Goal: Task Accomplishment & Management: Understand process/instructions

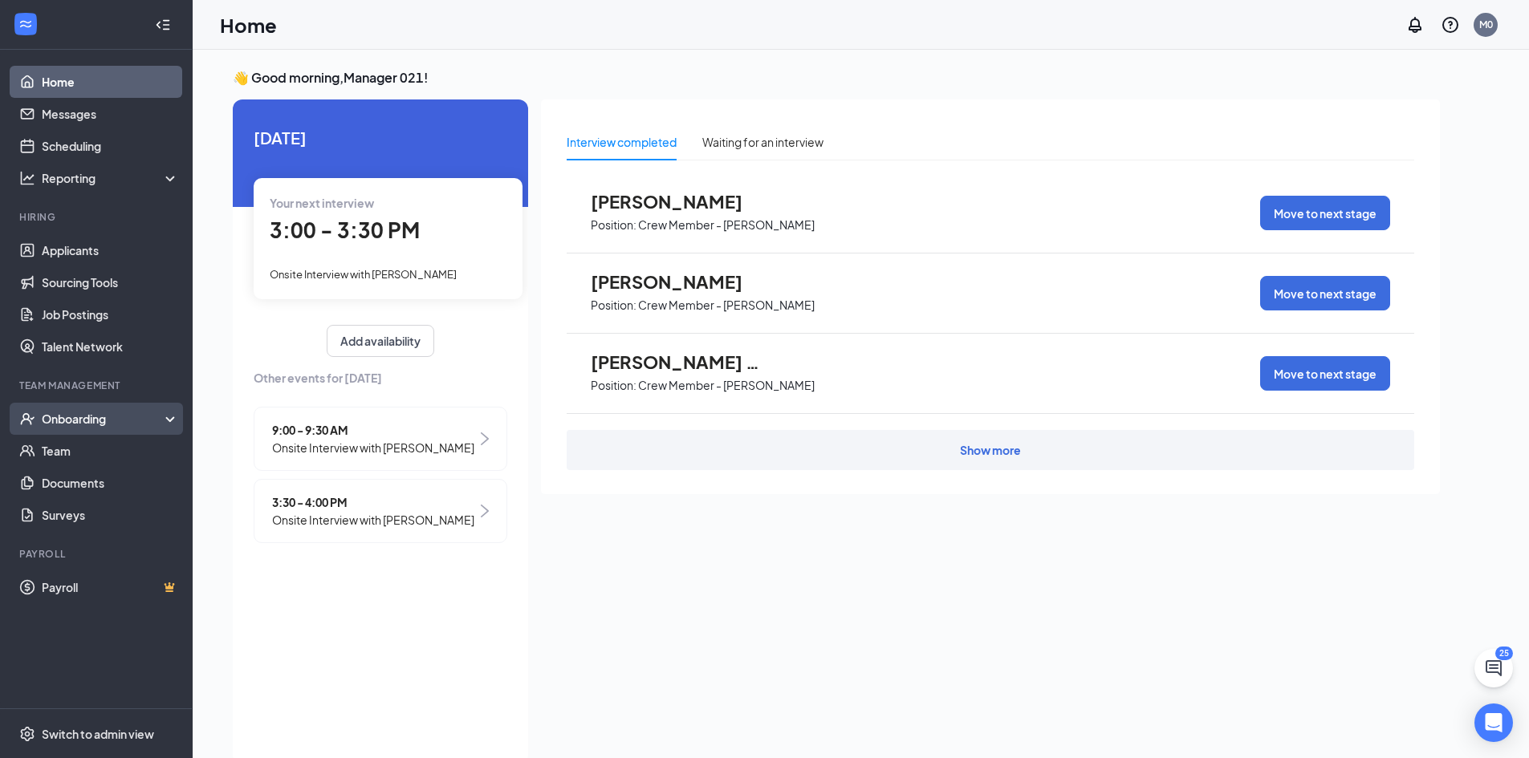
click at [84, 427] on div "Onboarding" at bounding box center [104, 419] width 124 height 16
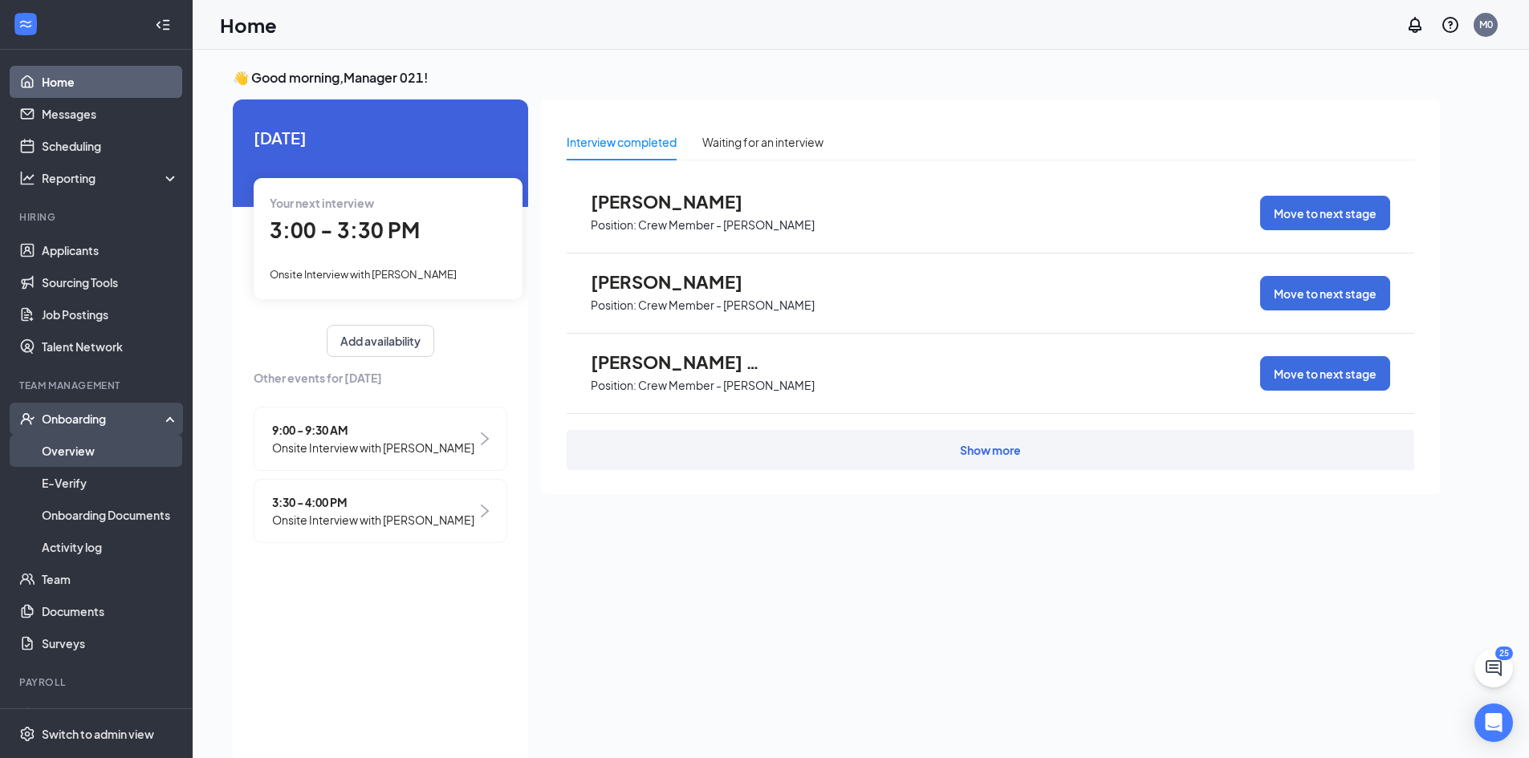
click at [80, 438] on link "Overview" at bounding box center [110, 451] width 137 height 32
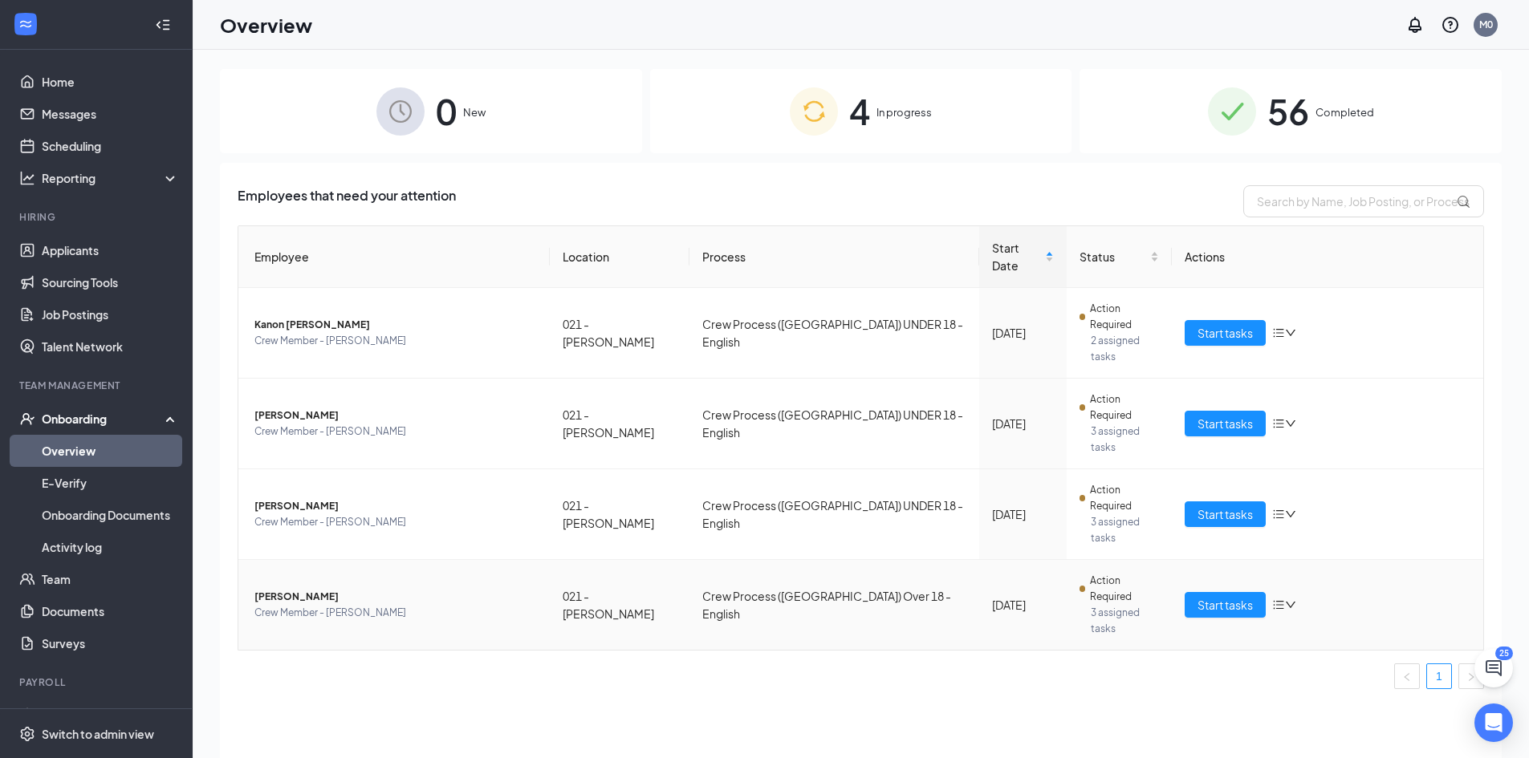
click at [285, 589] on span "[PERSON_NAME]" at bounding box center [395, 597] width 283 height 16
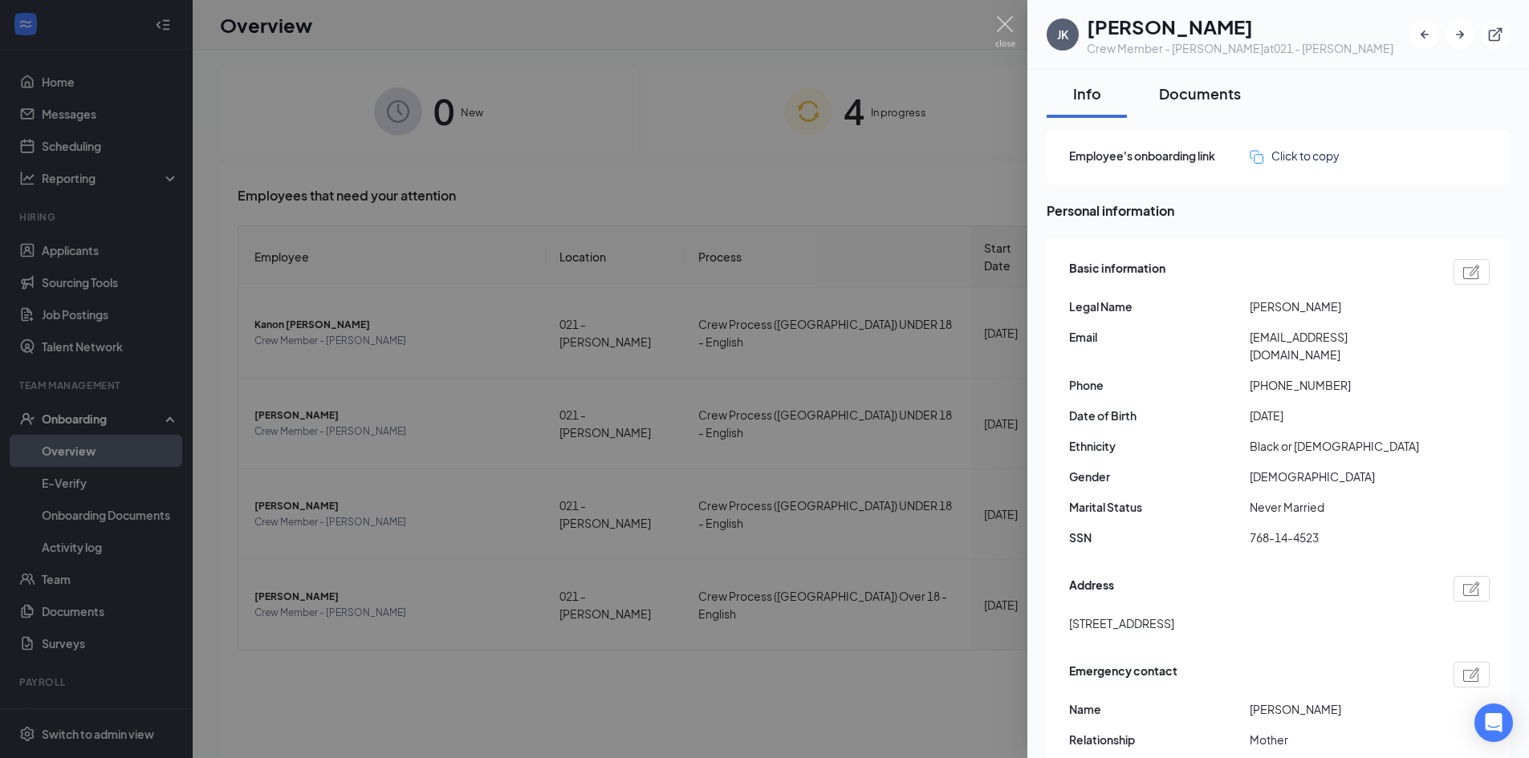
click at [1185, 101] on div "Documents" at bounding box center [1200, 93] width 82 height 20
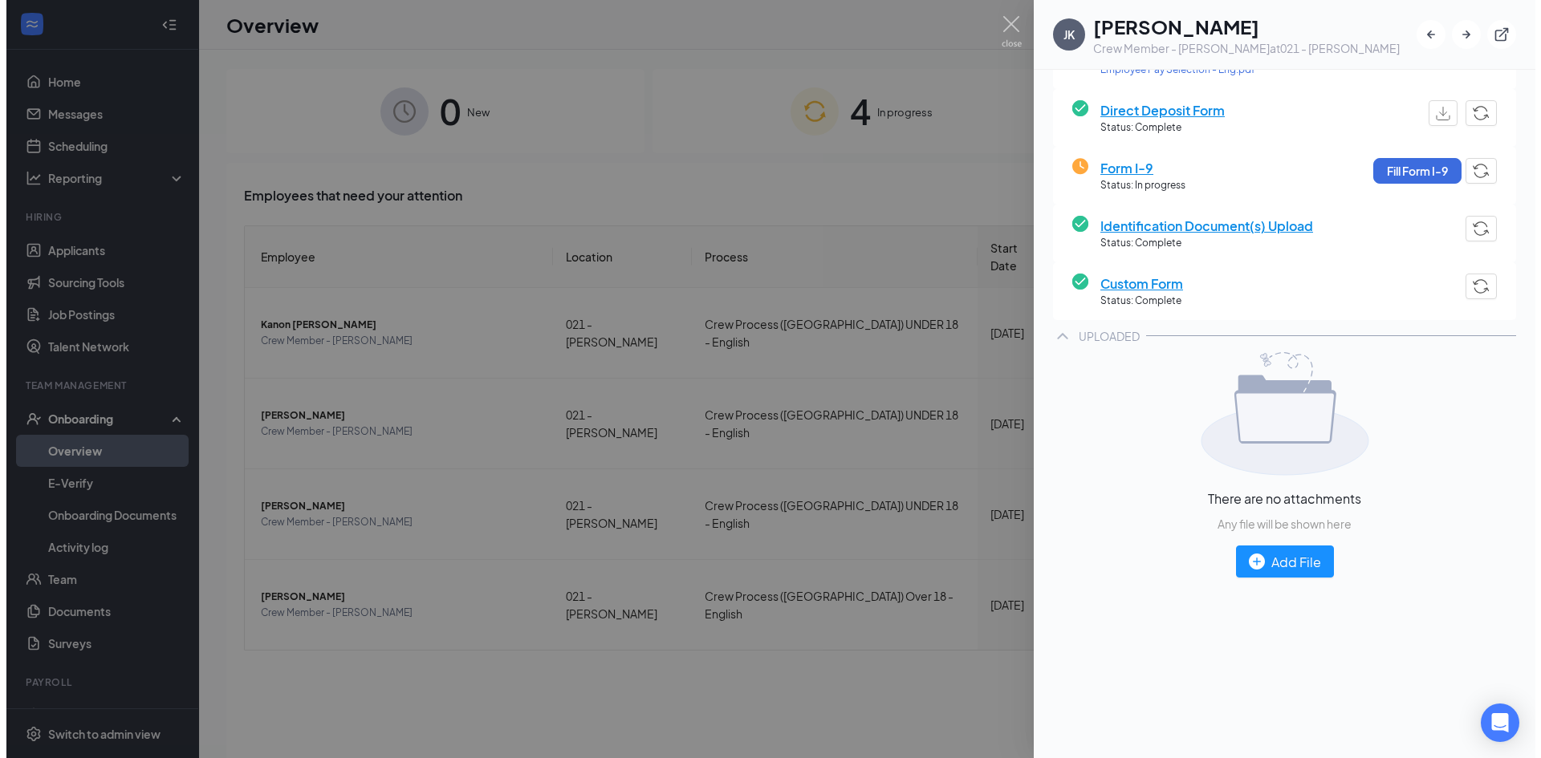
scroll to position [401, 0]
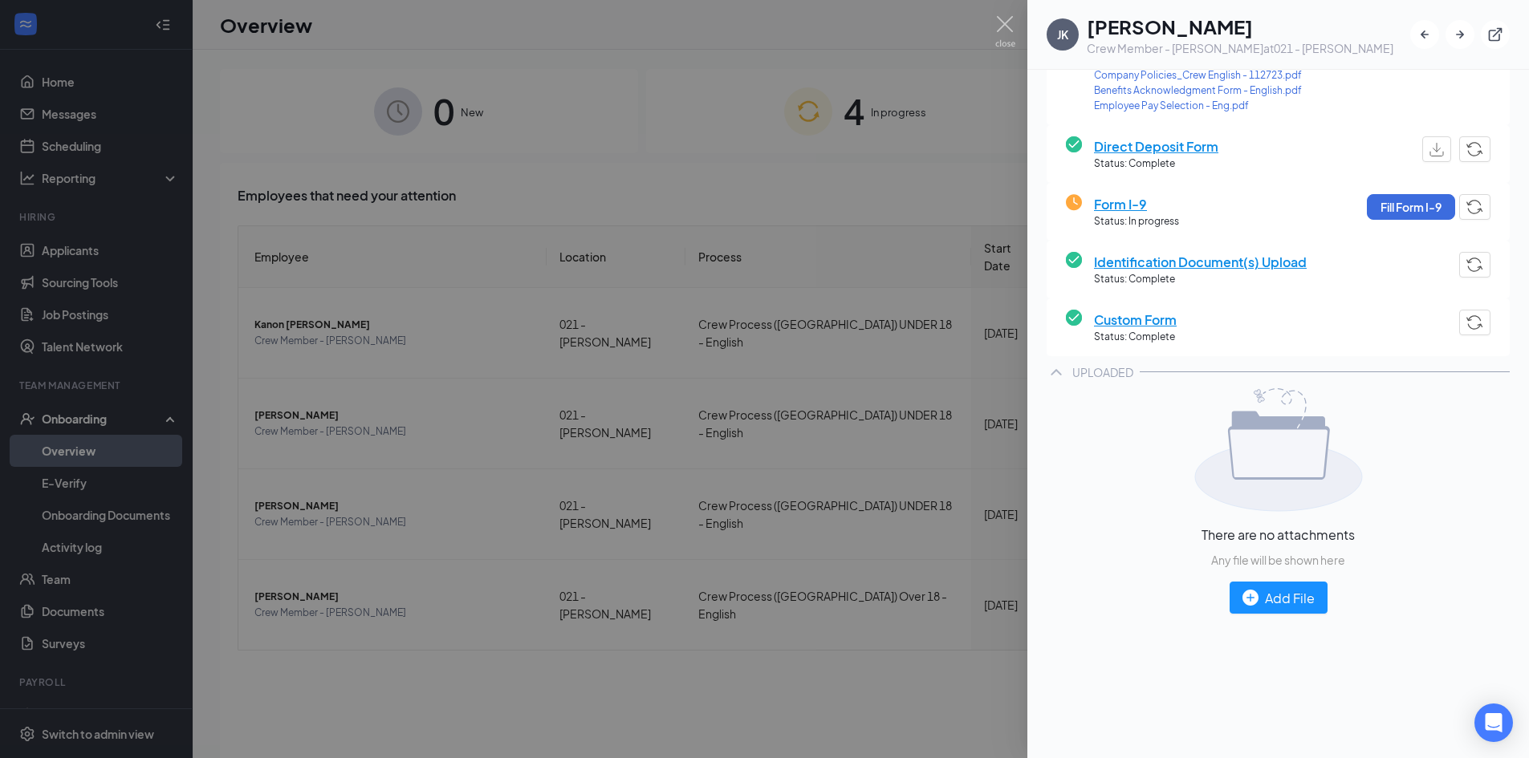
click at [1148, 266] on span "Identification Document(s) Upload" at bounding box center [1200, 262] width 213 height 20
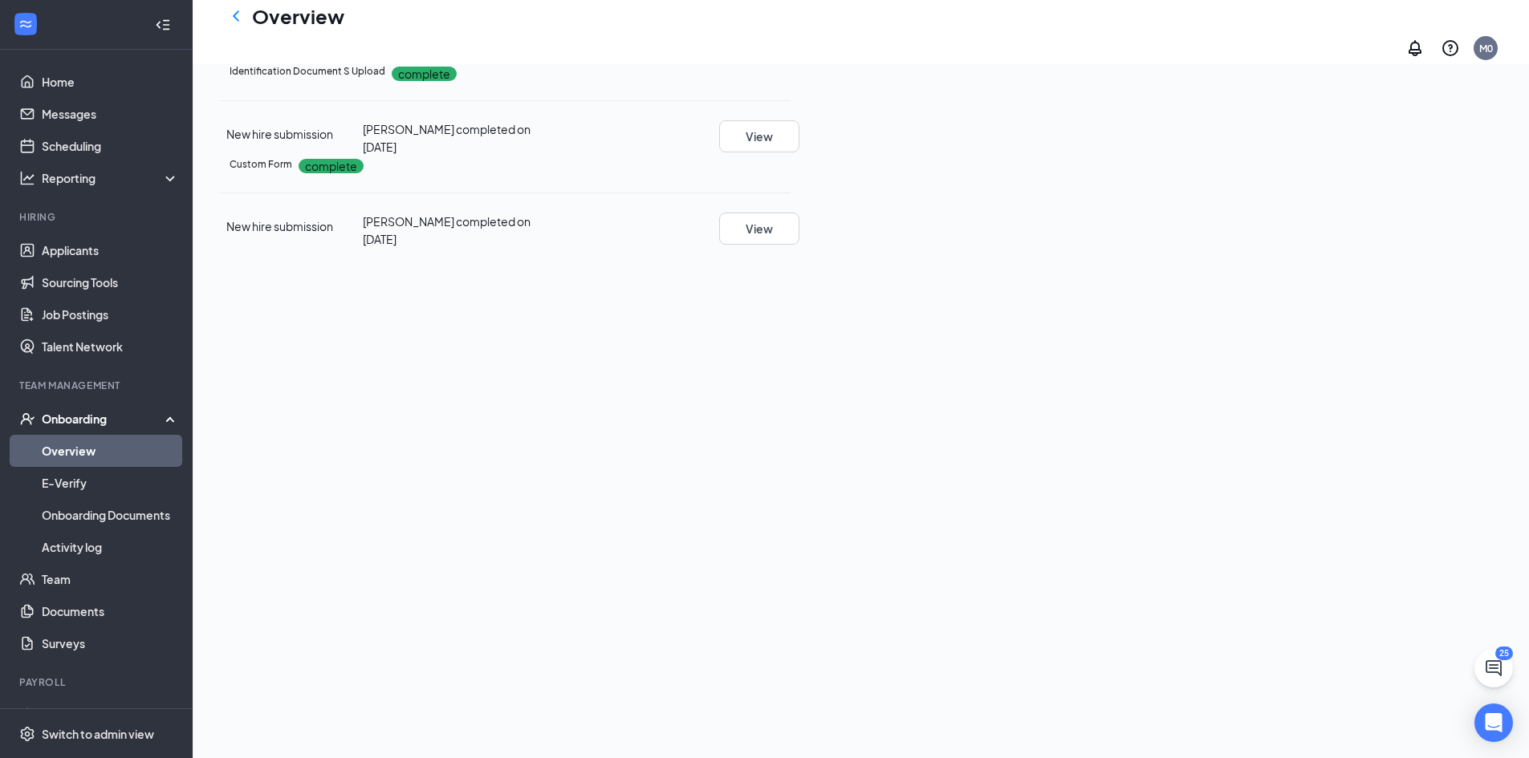
scroll to position [498, 0]
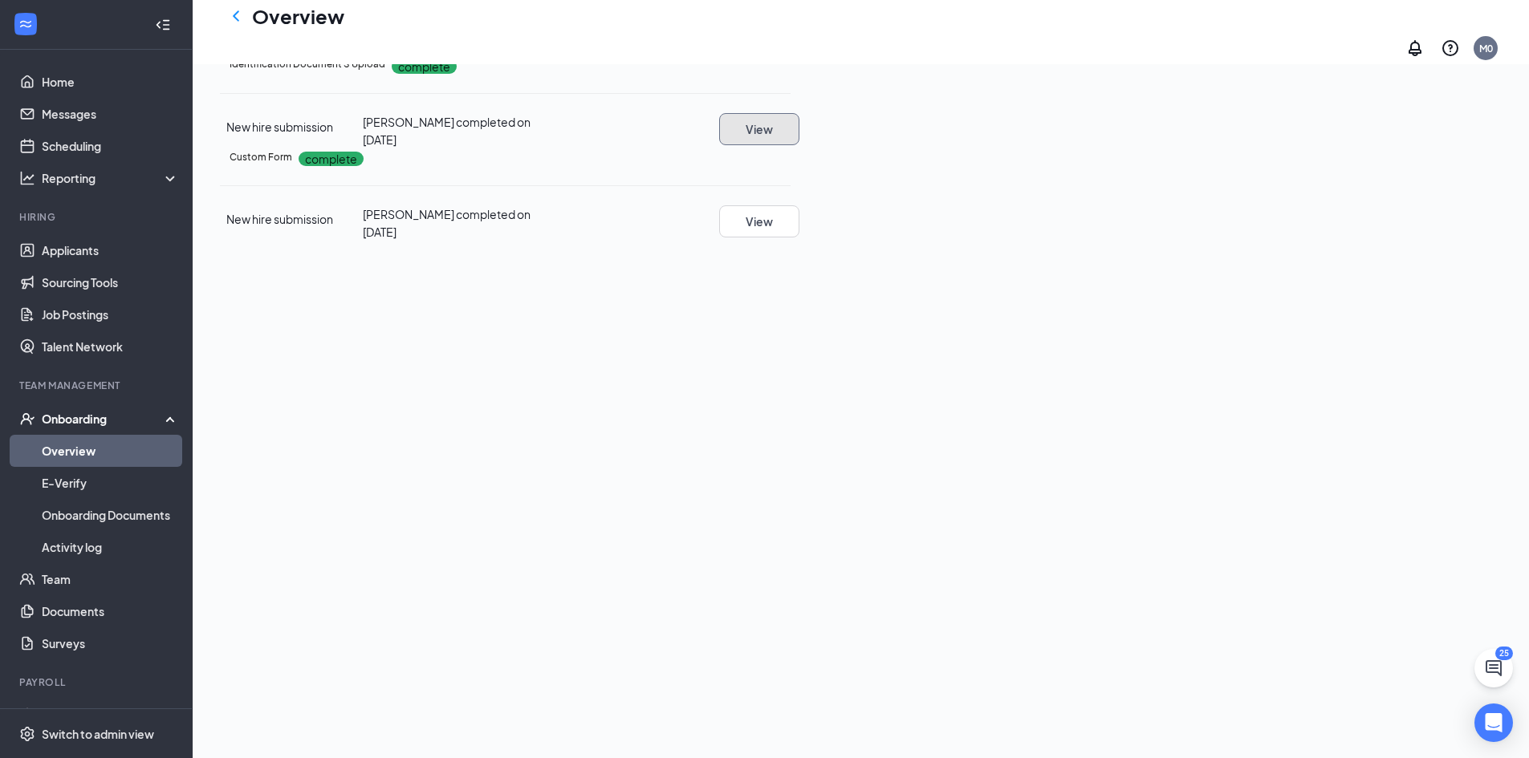
click at [799, 113] on button "View" at bounding box center [759, 129] width 80 height 32
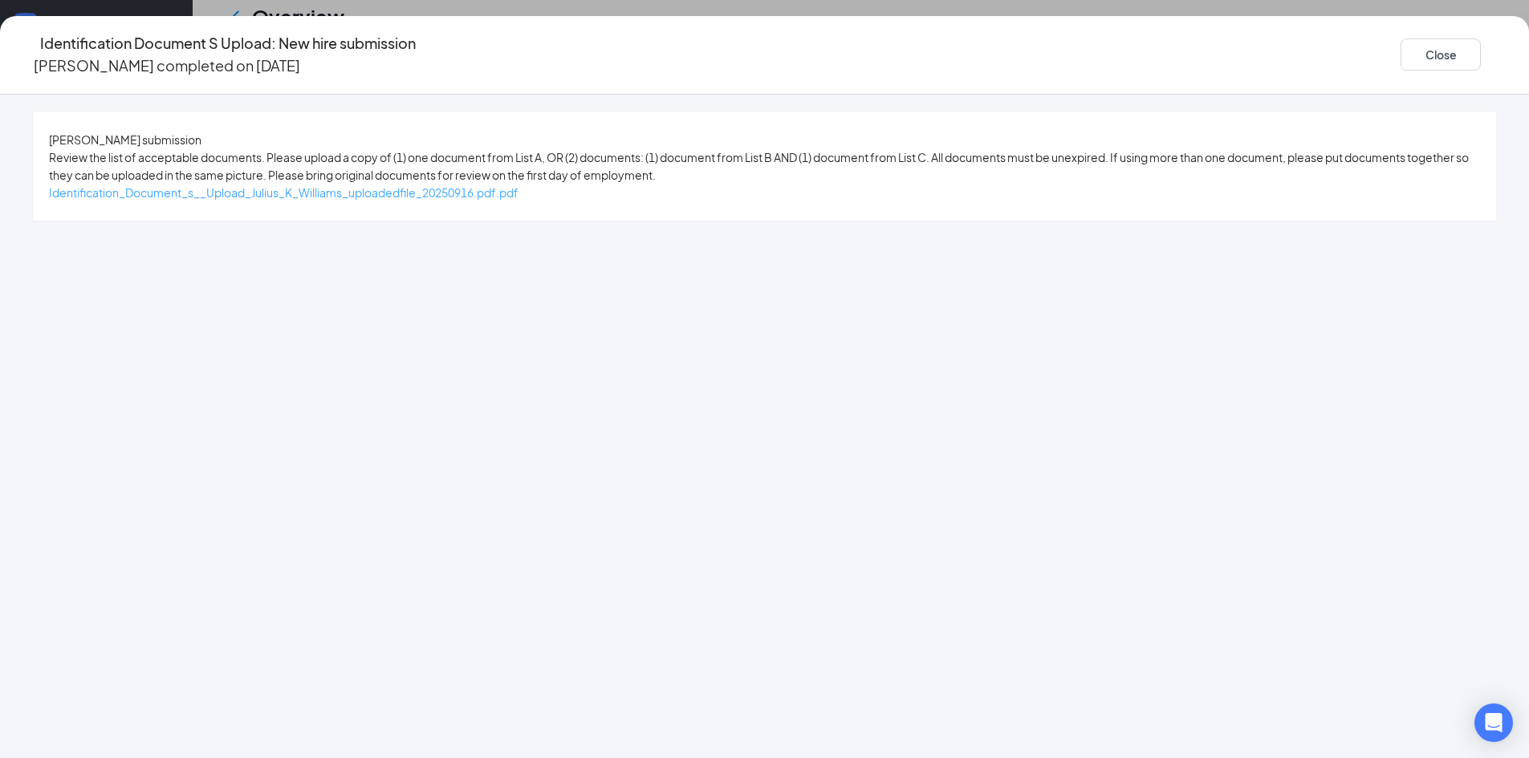
click at [518, 200] on span "Identification_Document_s__Upload_Julius_K_Williams_uploadedfile_20250916.pdf.p…" at bounding box center [283, 192] width 469 height 14
